Goal: Task Accomplishment & Management: Use online tool/utility

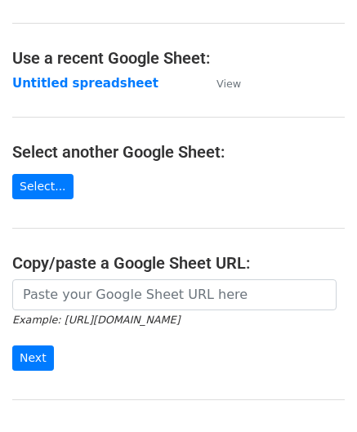
scroll to position [82, 0]
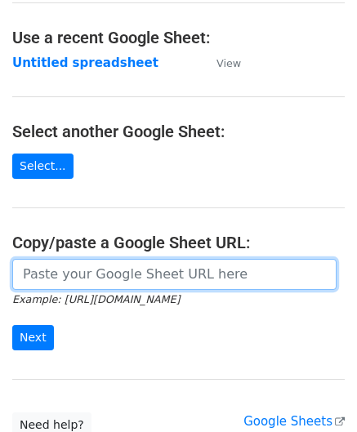
click at [63, 270] on input "url" at bounding box center [174, 274] width 324 height 31
paste input "[URL][DOMAIN_NAME]"
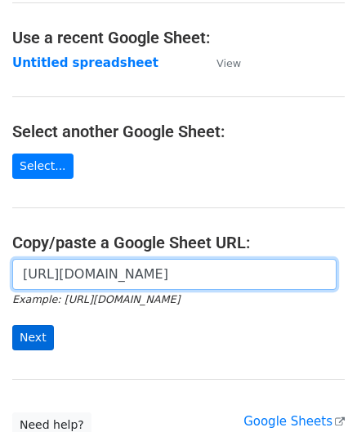
type input "[URL][DOMAIN_NAME]"
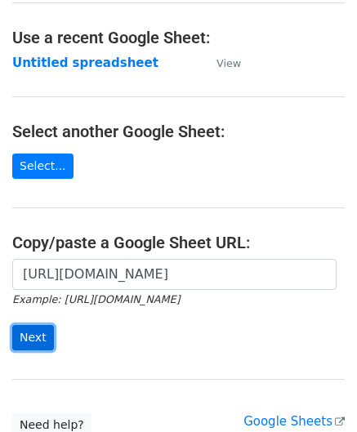
click at [37, 337] on input "Next" at bounding box center [33, 337] width 42 height 25
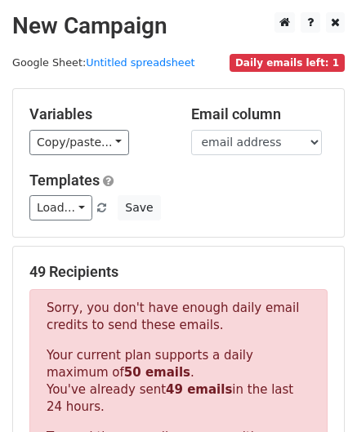
scroll to position [551, 0]
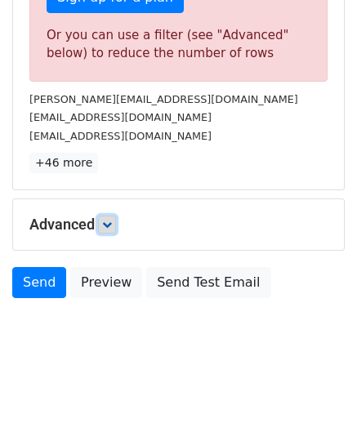
click at [111, 220] on icon at bounding box center [107, 225] width 10 height 10
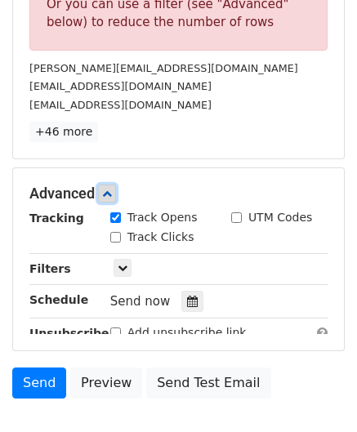
scroll to position [669, 0]
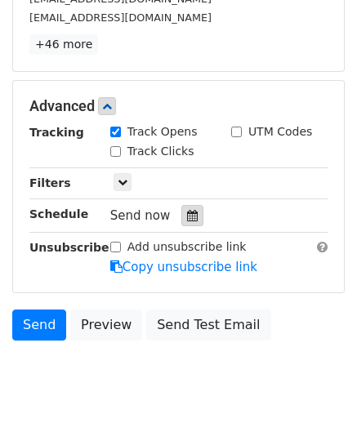
click at [189, 213] on icon at bounding box center [192, 215] width 11 height 11
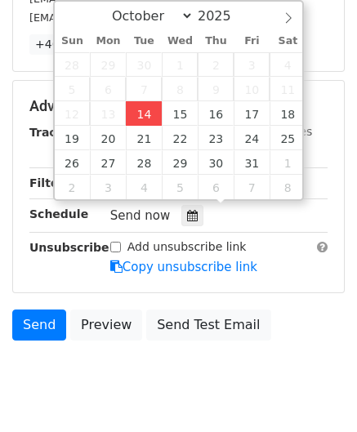
type input "2025-10-14 12:00"
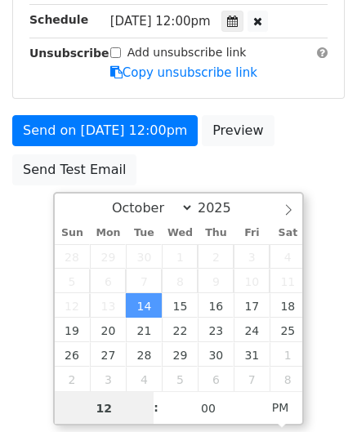
scroll to position [444, 0]
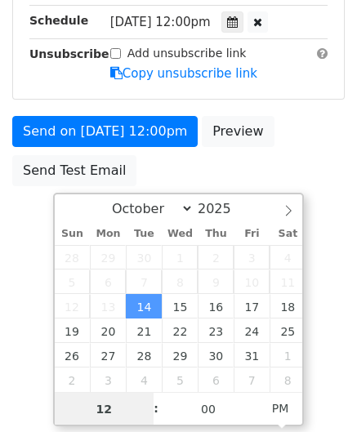
type input "4"
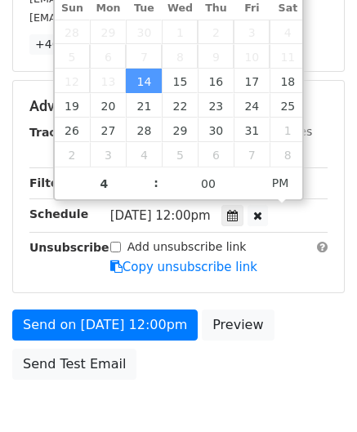
type input "2025-10-14 16:00"
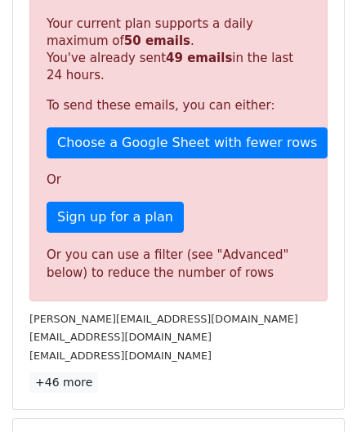
scroll to position [748, 0]
